Goal: Task Accomplishment & Management: Use online tool/utility

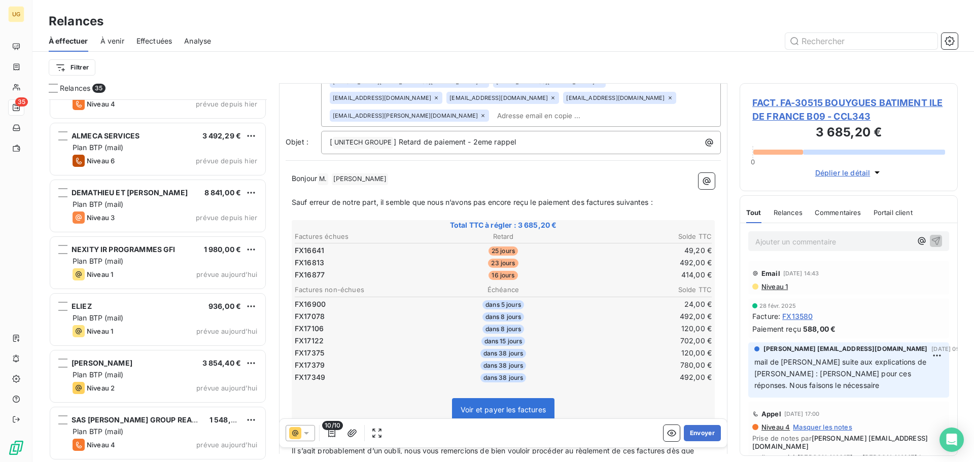
scroll to position [1626, 0]
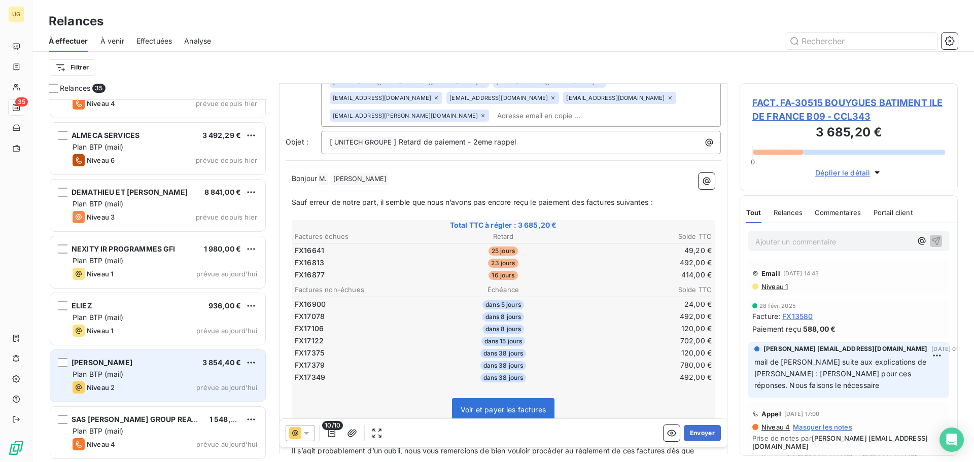
click at [158, 367] on div "[PERSON_NAME] 3 854,40 € Plan BTP (mail) Niveau 2 prévue [DATE]" at bounding box center [157, 376] width 215 height 52
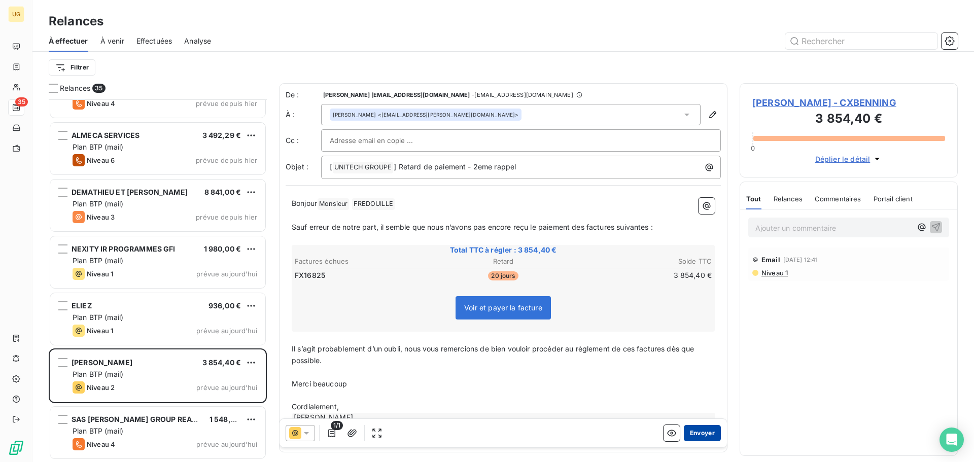
click at [696, 431] on button "Envoyer" at bounding box center [702, 433] width 37 height 16
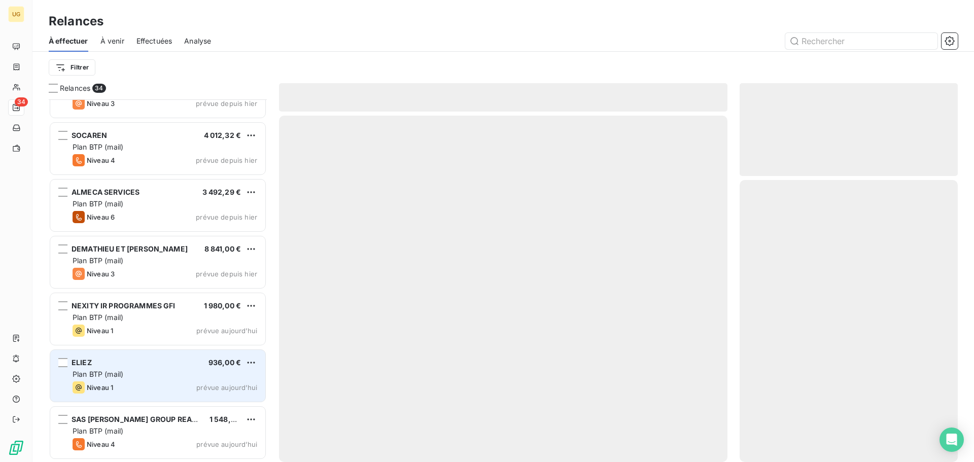
scroll to position [1569, 0]
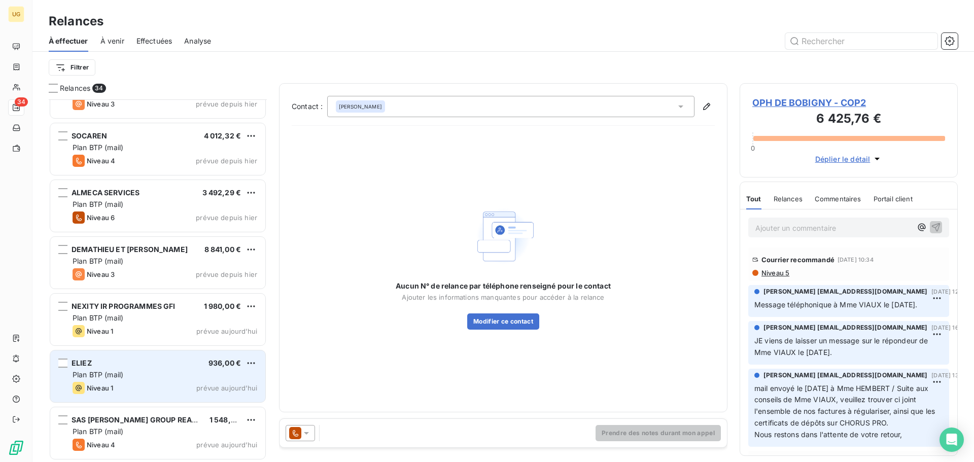
click at [114, 381] on div "ELIEZ 936,00 € Plan BTP (mail) Niveau 1 prévue [DATE]" at bounding box center [157, 377] width 215 height 52
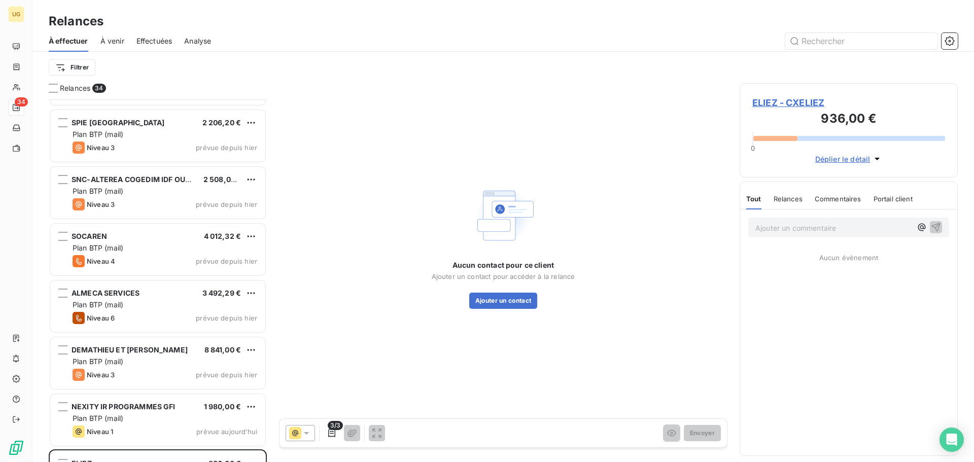
scroll to position [1468, 0]
